Goal: Information Seeking & Learning: Learn about a topic

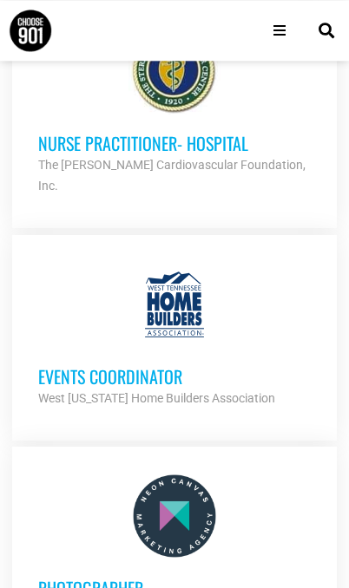
scroll to position [4024, 0]
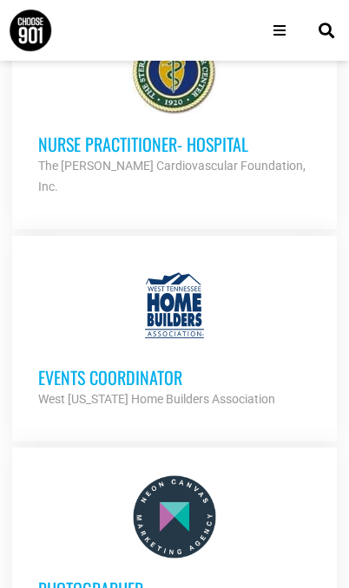
click at [148, 366] on h3 "Events Coordinator" at bounding box center [174, 377] width 272 height 23
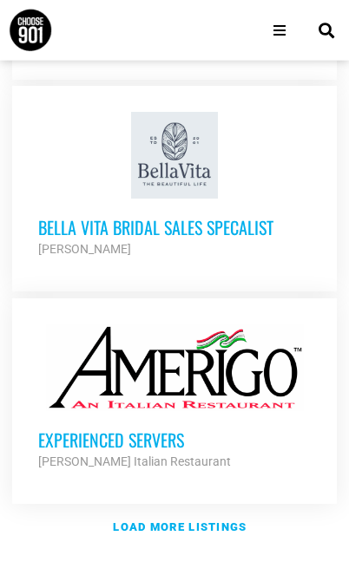
scroll to position [4832, 0]
click at [208, 520] on strong "Load more listings" at bounding box center [180, 526] width 134 height 13
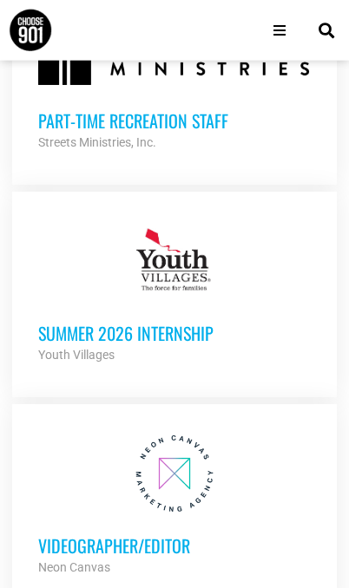
scroll to position [9126, 0]
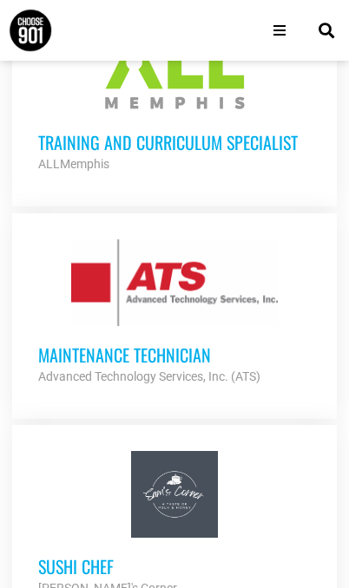
scroll to position [10374, 0]
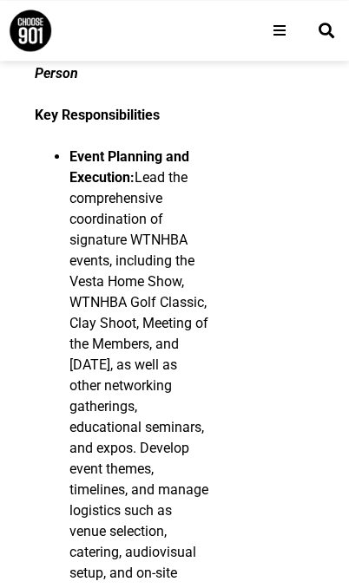
scroll to position [989, 0]
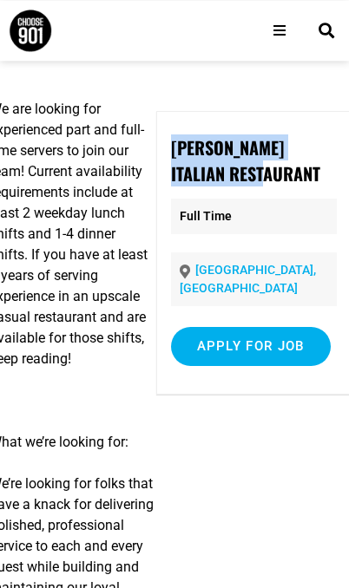
scroll to position [78, 49]
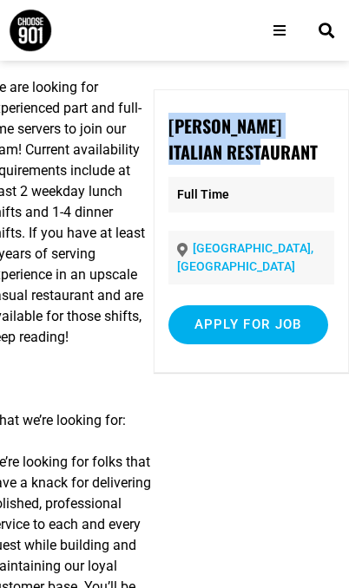
click at [265, 312] on input "Apply for job" at bounding box center [248, 324] width 160 height 39
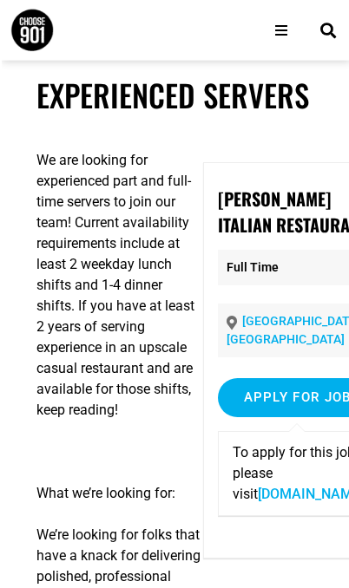
scroll to position [0, 0]
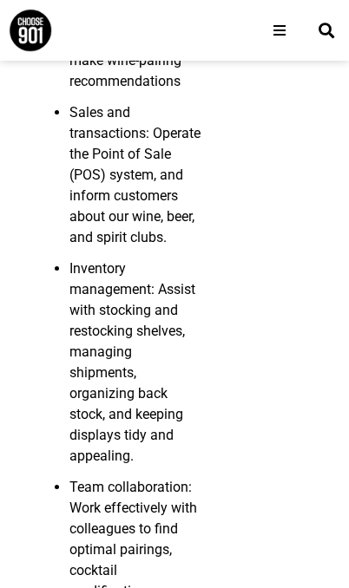
scroll to position [479, 0]
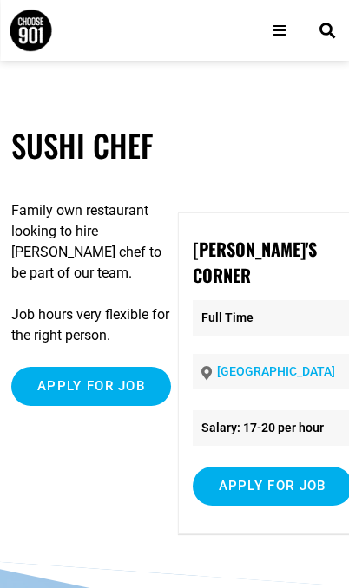
scroll to position [0, 22]
